Goal: Information Seeking & Learning: Learn about a topic

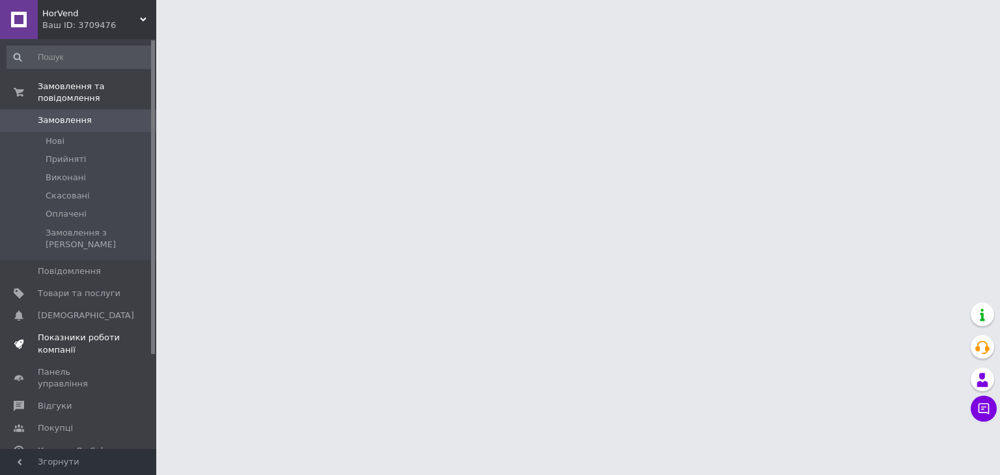
click at [92, 327] on link "Показники роботи компанії" at bounding box center [80, 344] width 160 height 34
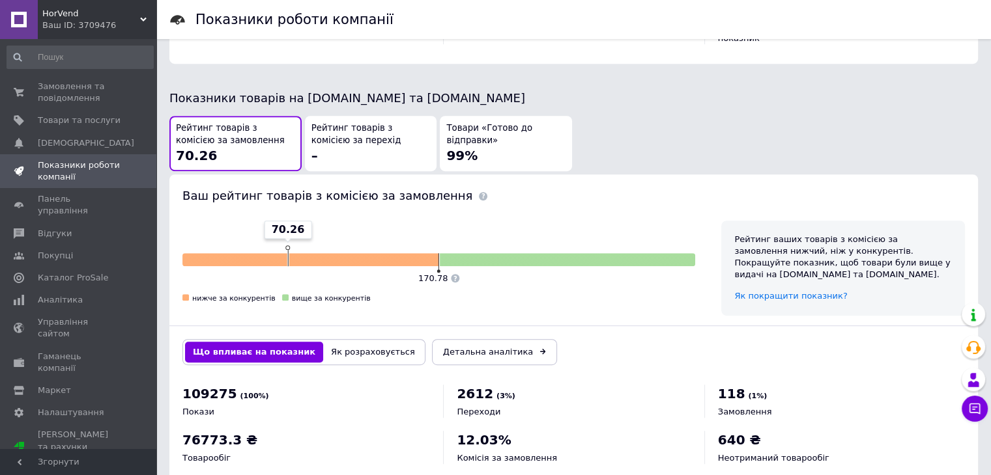
scroll to position [677, 0]
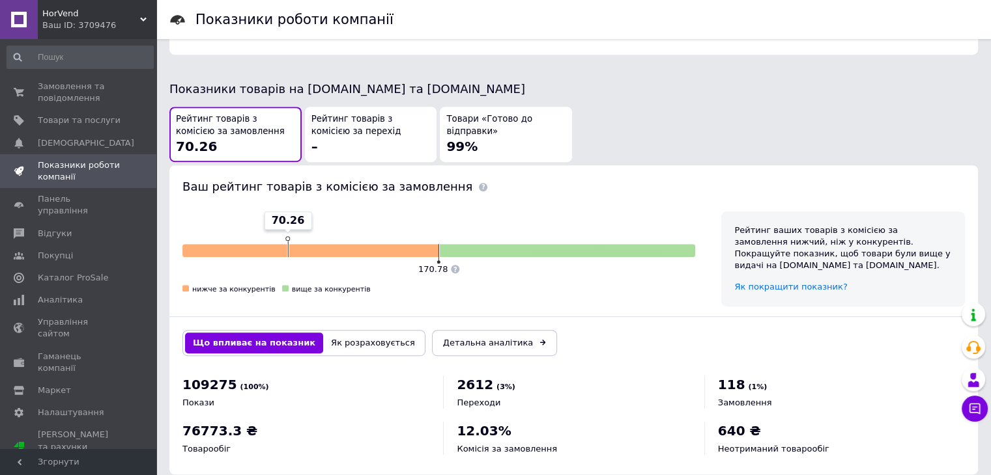
click at [349, 333] on button "Як розраховується" at bounding box center [373, 343] width 100 height 21
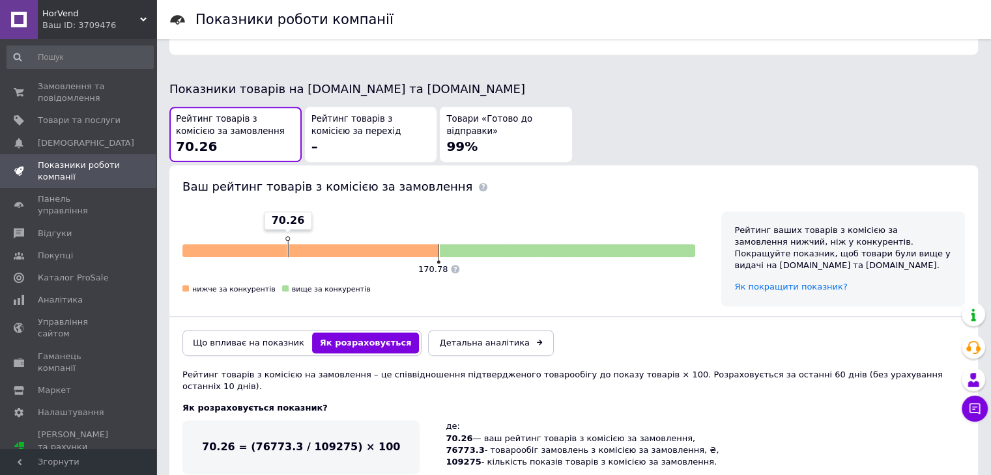
click at [263, 333] on button "Що впливає на показник" at bounding box center [248, 343] width 127 height 21
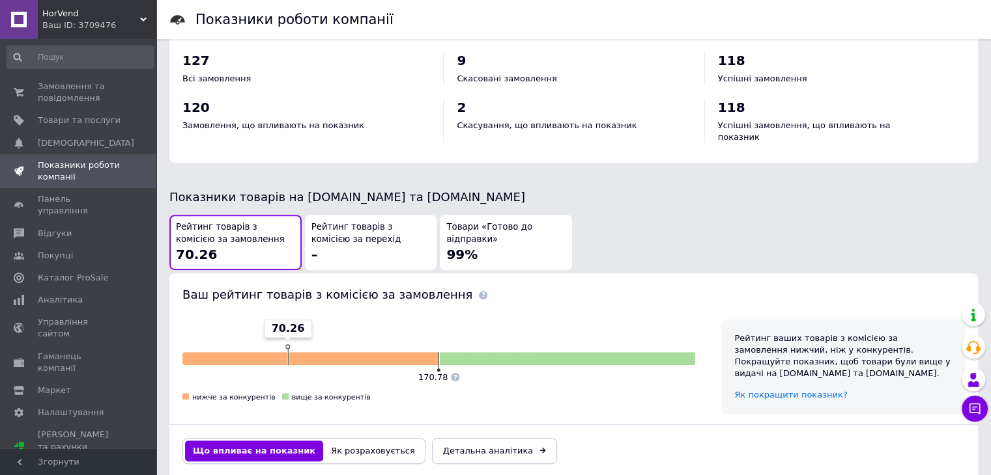
scroll to position [651, 0]
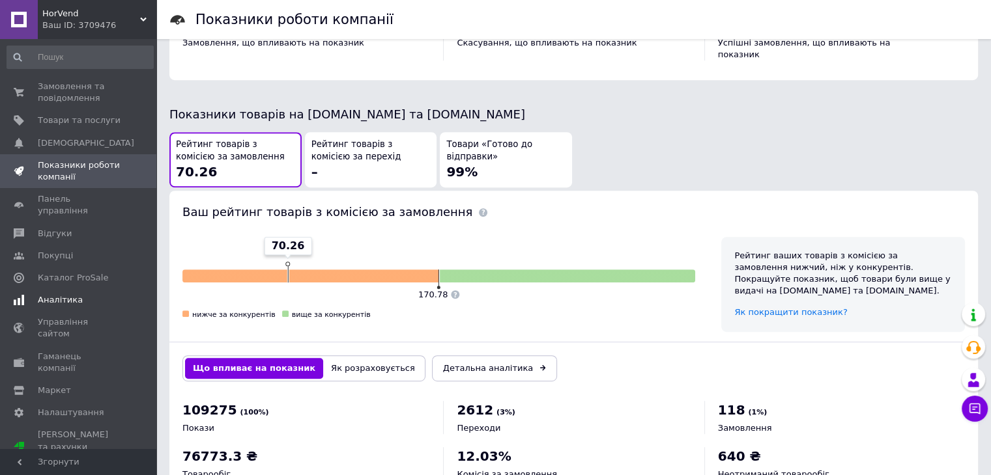
click at [93, 294] on span "Аналітика" at bounding box center [79, 300] width 83 height 12
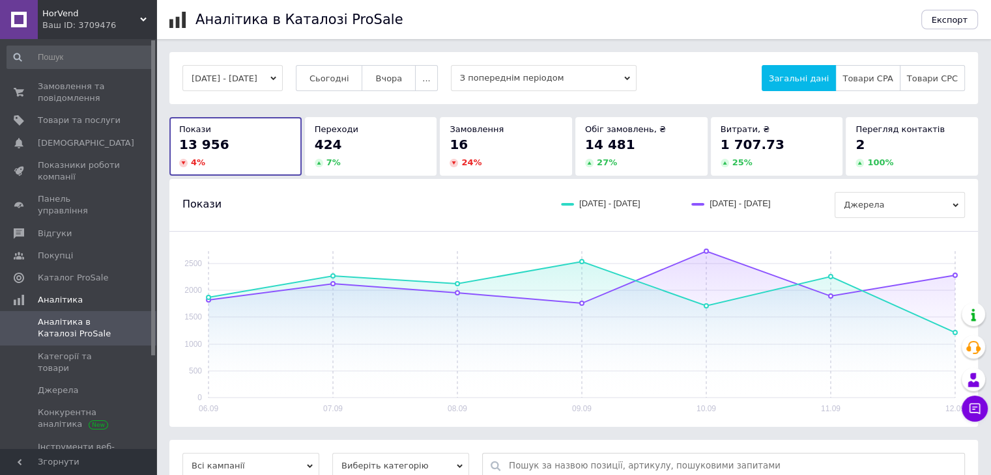
click at [270, 83] on button "[DATE] - [DATE]" at bounding box center [232, 78] width 100 height 26
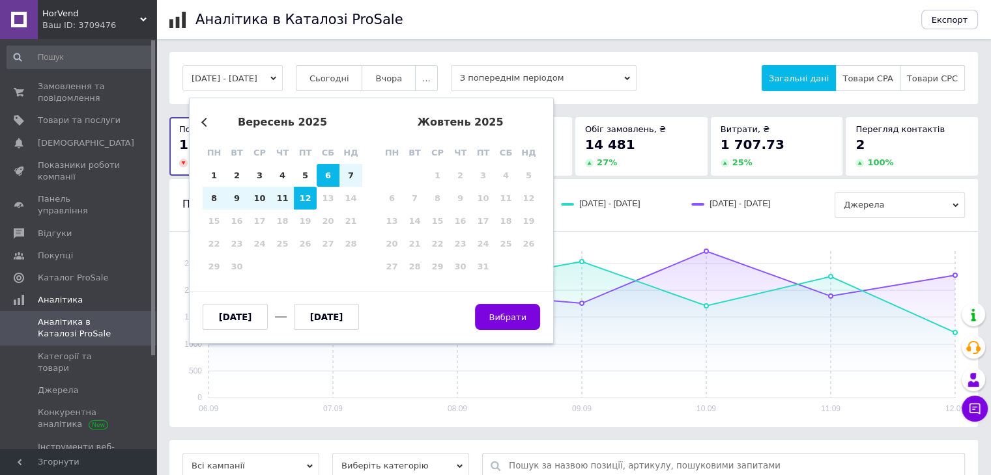
click at [205, 124] on button "Previous Month" at bounding box center [205, 122] width 9 height 9
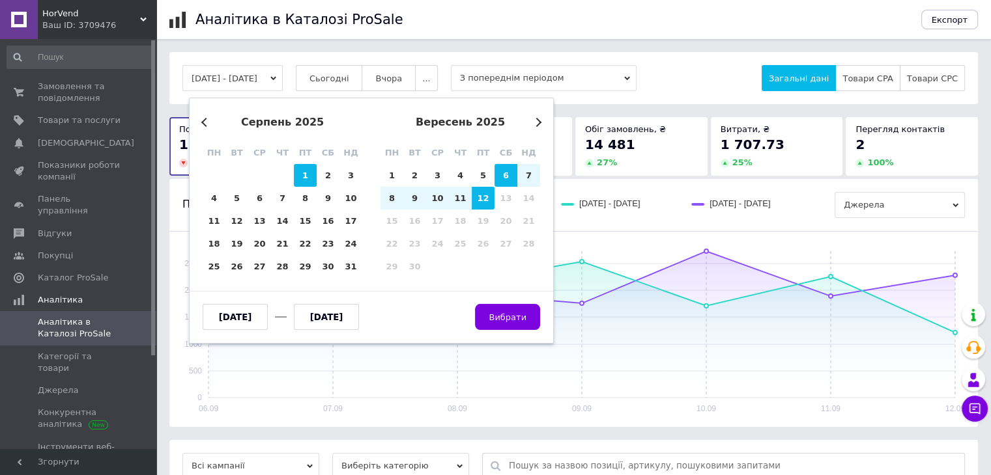
click at [296, 175] on div "1" at bounding box center [305, 175] width 23 height 23
type input "[DATE]"
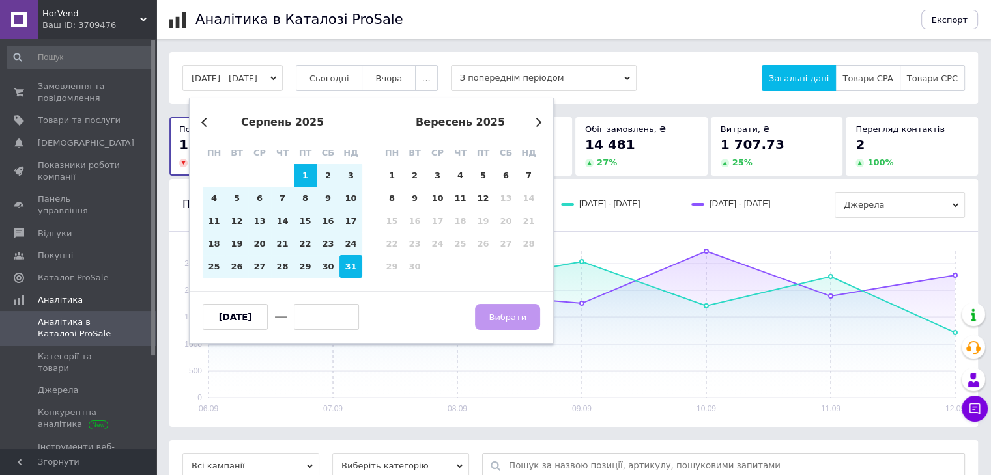
click at [341, 268] on div "31" at bounding box center [350, 266] width 23 height 23
type input "[DATE]"
click at [527, 322] on button "Вибрати" at bounding box center [507, 317] width 65 height 26
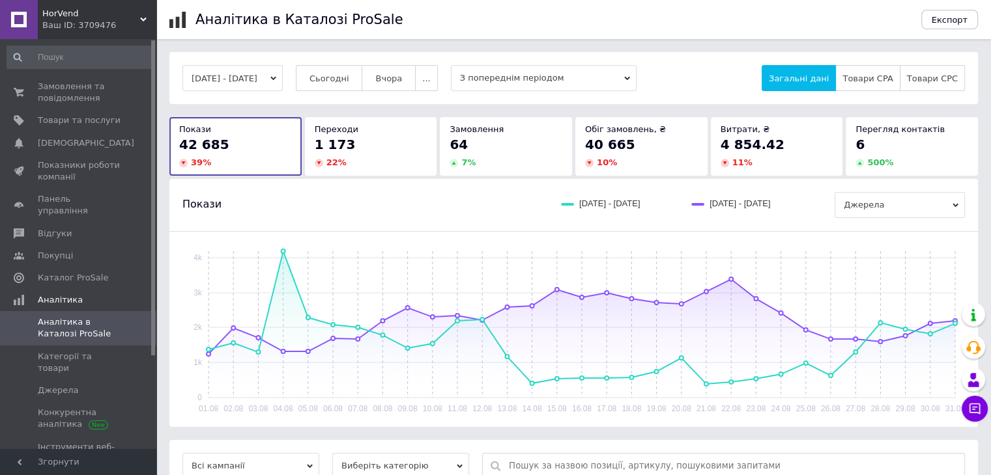
click at [270, 78] on button "[DATE] - [DATE]" at bounding box center [232, 78] width 100 height 26
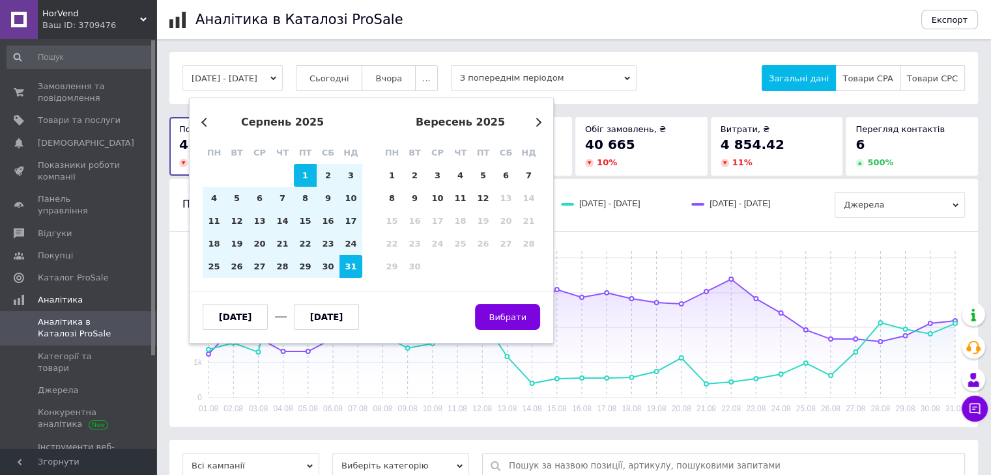
click at [197, 122] on div "Previous Month Next Month [DATE] пн вт ср чт пт сб нд 28 29 30 31 1 2 3 4 5 6 7…" at bounding box center [371, 221] width 365 height 246
click at [201, 122] on button "Previous Month" at bounding box center [205, 122] width 9 height 9
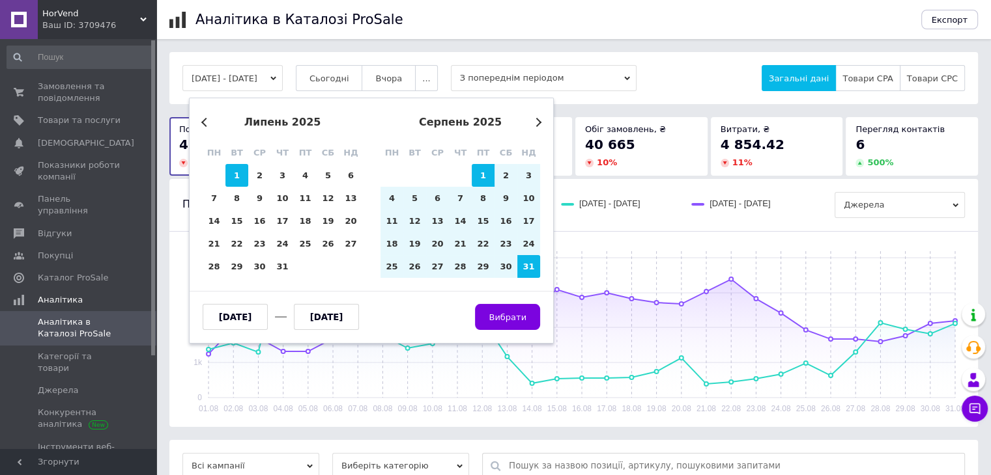
click at [236, 176] on div "1" at bounding box center [236, 175] width 23 height 23
type input "[DATE]"
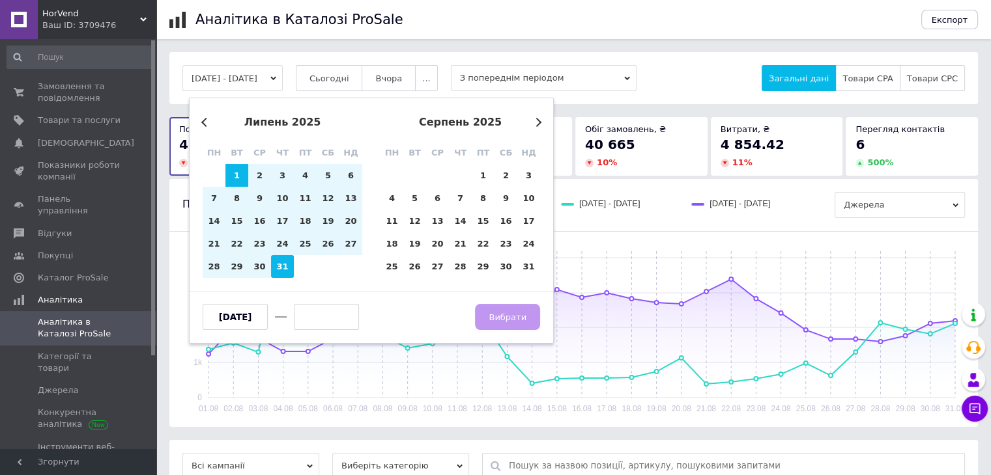
click at [282, 272] on div "31" at bounding box center [282, 266] width 23 height 23
type input "[DATE]"
click at [525, 320] on span "Вибрати" at bounding box center [507, 318] width 38 height 10
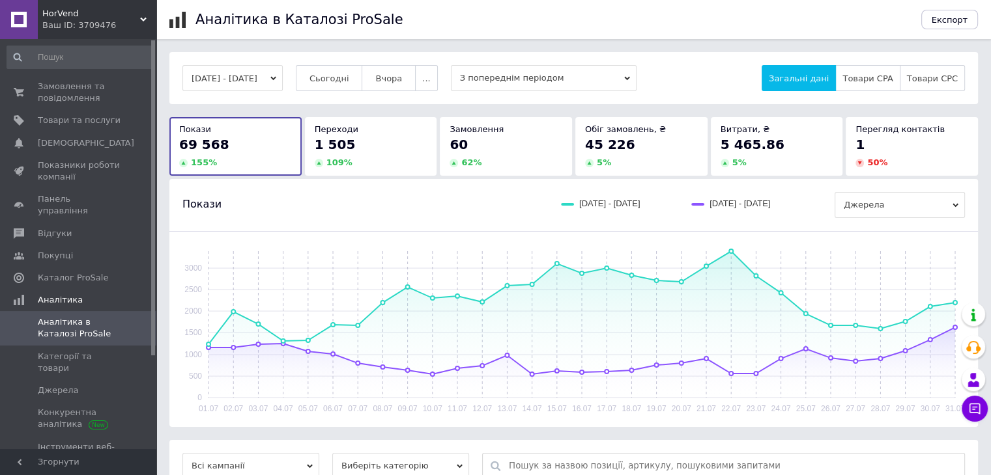
click at [243, 76] on button "[DATE] - [DATE]" at bounding box center [232, 78] width 100 height 26
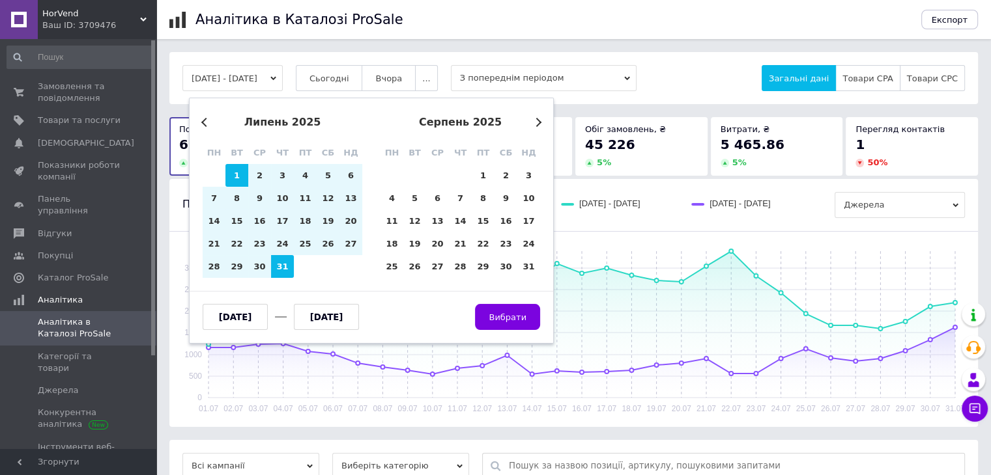
click at [201, 122] on button "Previous Month" at bounding box center [205, 122] width 9 height 9
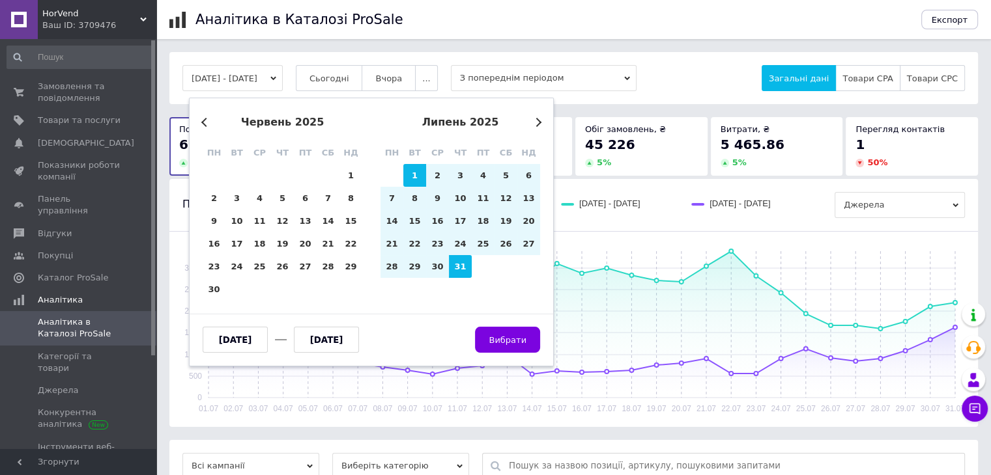
click at [337, 181] on div "26 27 28 29 30 31 1" at bounding box center [283, 175] width 160 height 23
click at [345, 176] on div "1" at bounding box center [350, 175] width 23 height 23
type input "[DATE]"
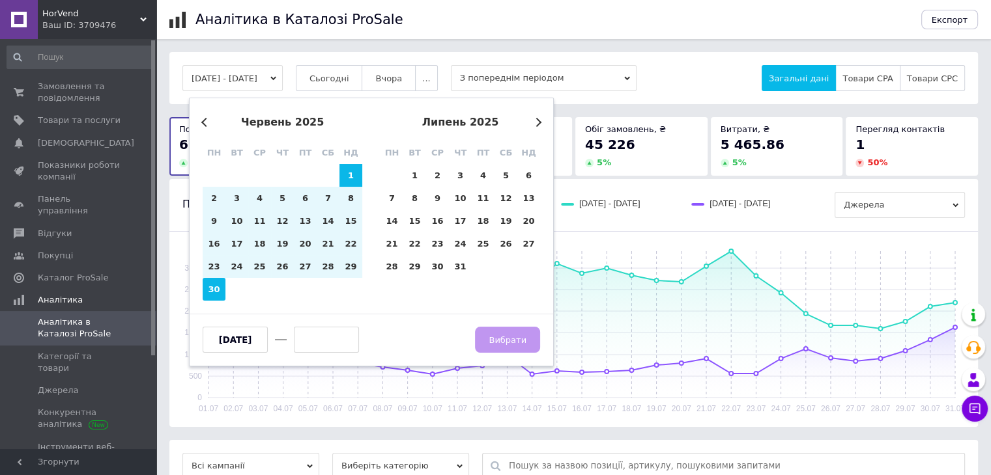
drag, startPoint x: 203, startPoint y: 290, endPoint x: 214, endPoint y: 289, distance: 10.4
click at [203, 289] on div "30" at bounding box center [214, 289] width 23 height 23
type input "[DATE]"
click at [494, 339] on span "Вибрати" at bounding box center [507, 340] width 38 height 10
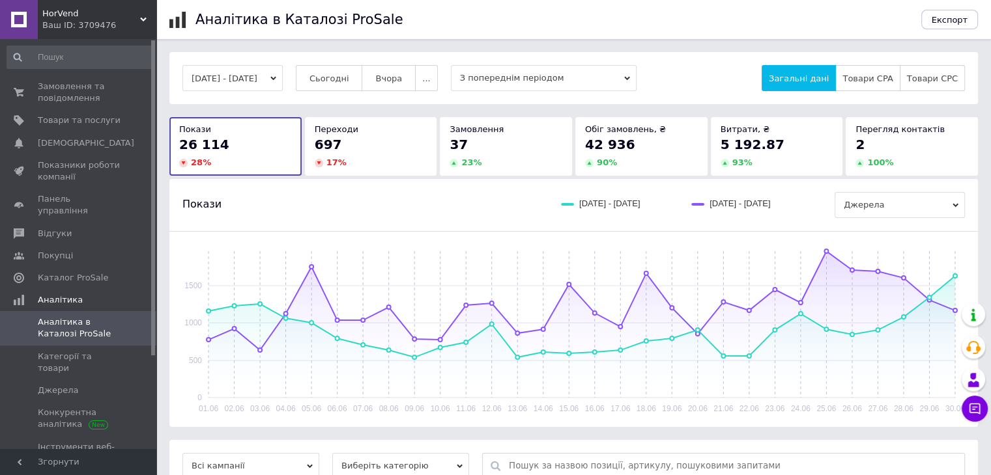
click at [279, 75] on button "[DATE] - [DATE]" at bounding box center [232, 78] width 100 height 26
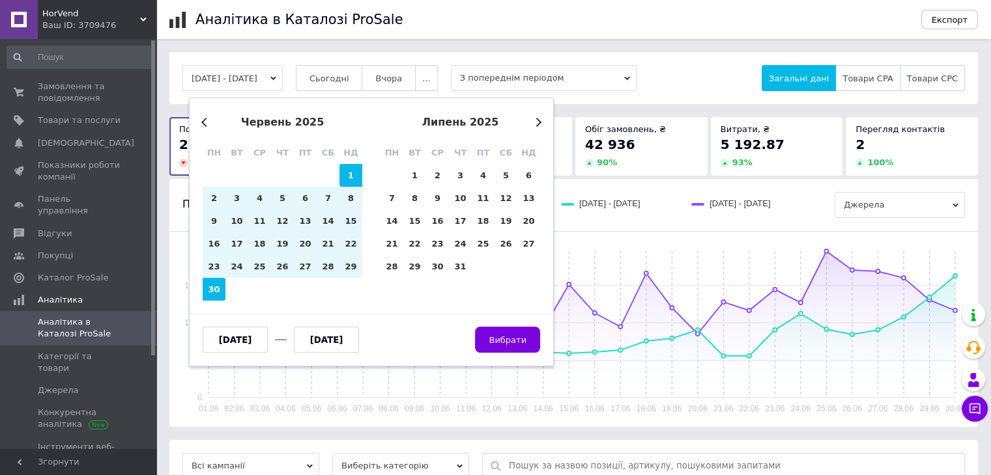
click at [534, 120] on button "Next Month" at bounding box center [536, 122] width 9 height 9
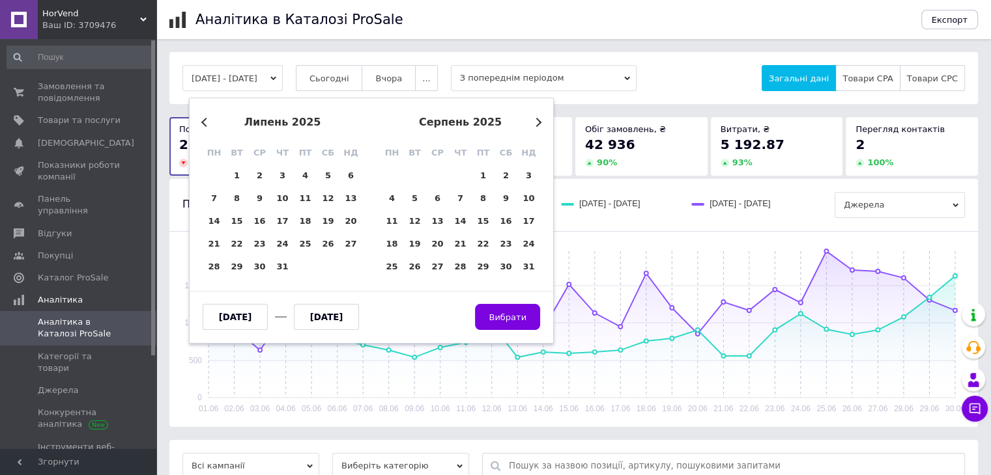
click at [534, 120] on button "Next Month" at bounding box center [536, 122] width 9 height 9
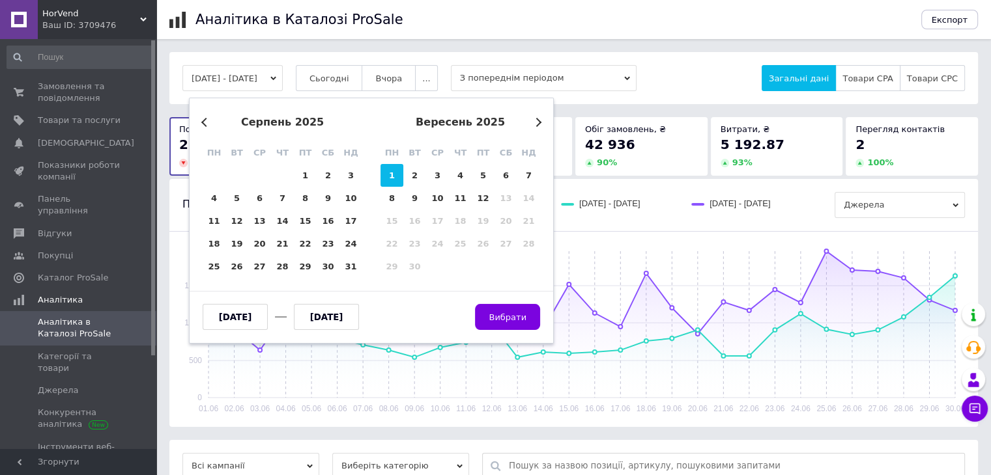
click at [395, 176] on div "1" at bounding box center [391, 175] width 23 height 23
type input "[DATE]"
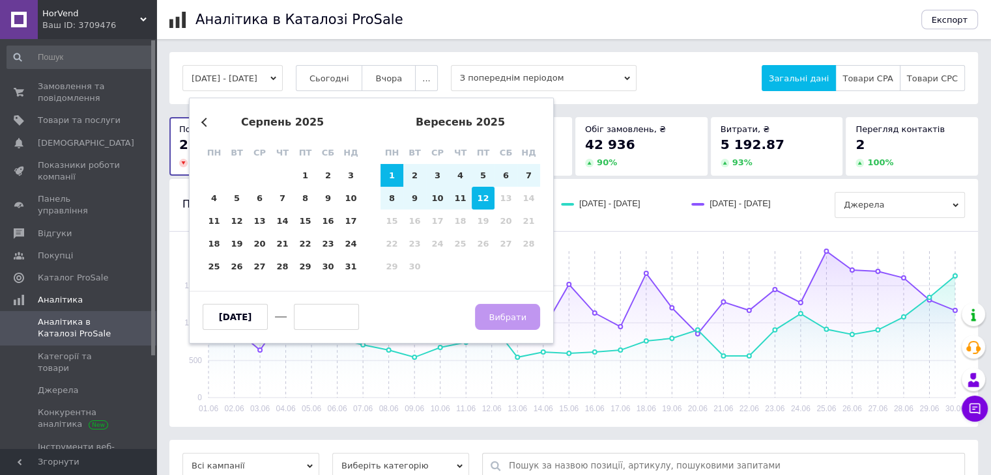
click at [479, 193] on div "12" at bounding box center [483, 198] width 23 height 23
type input "[DATE]"
click at [517, 315] on span "Вибрати" at bounding box center [507, 318] width 38 height 10
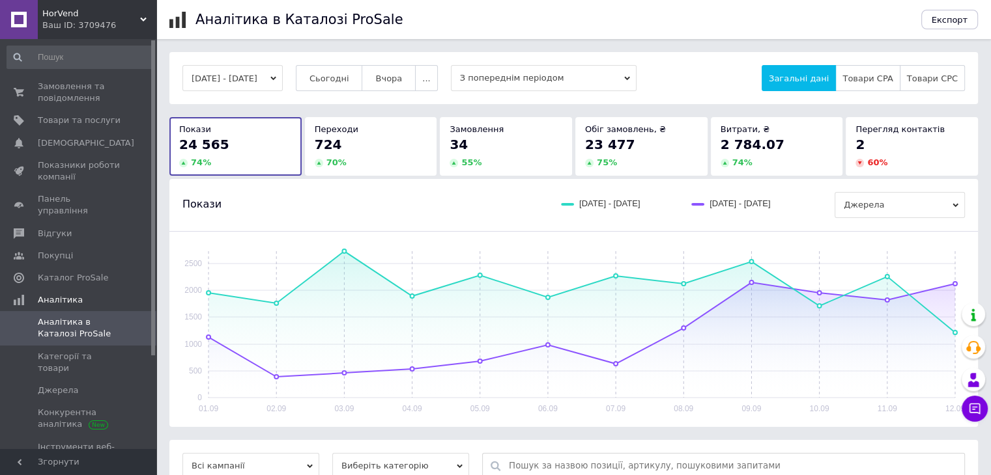
click at [29, 25] on link at bounding box center [19, 19] width 38 height 39
